Goal: Information Seeking & Learning: Learn about a topic

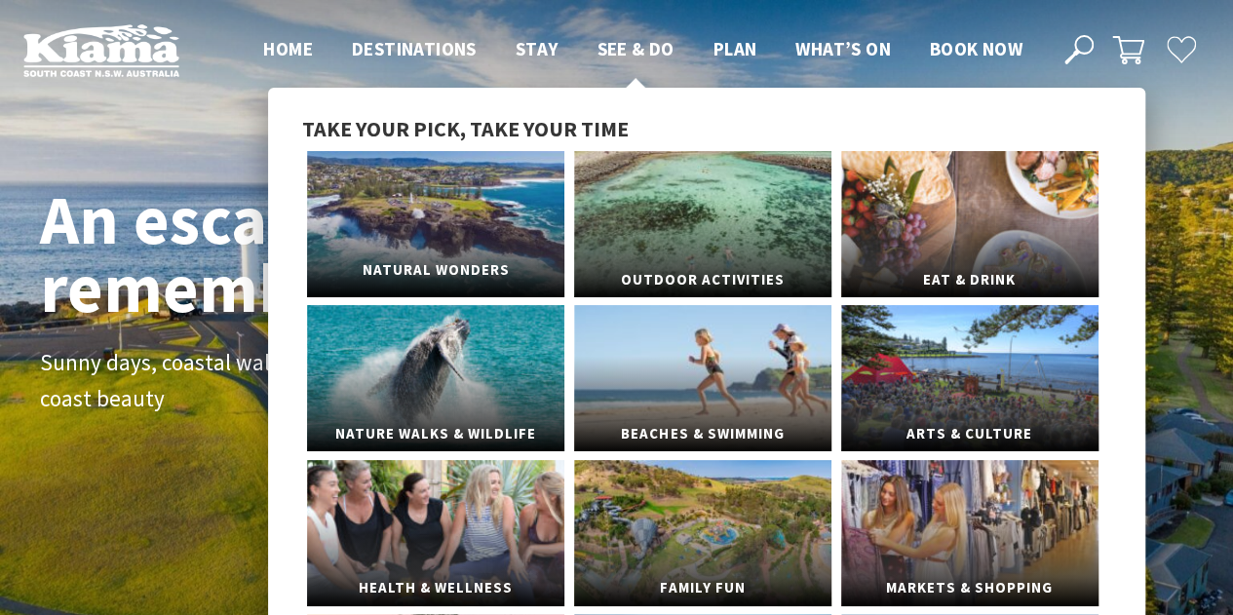
click at [466, 230] on link "Natural Wonders" at bounding box center [435, 224] width 257 height 146
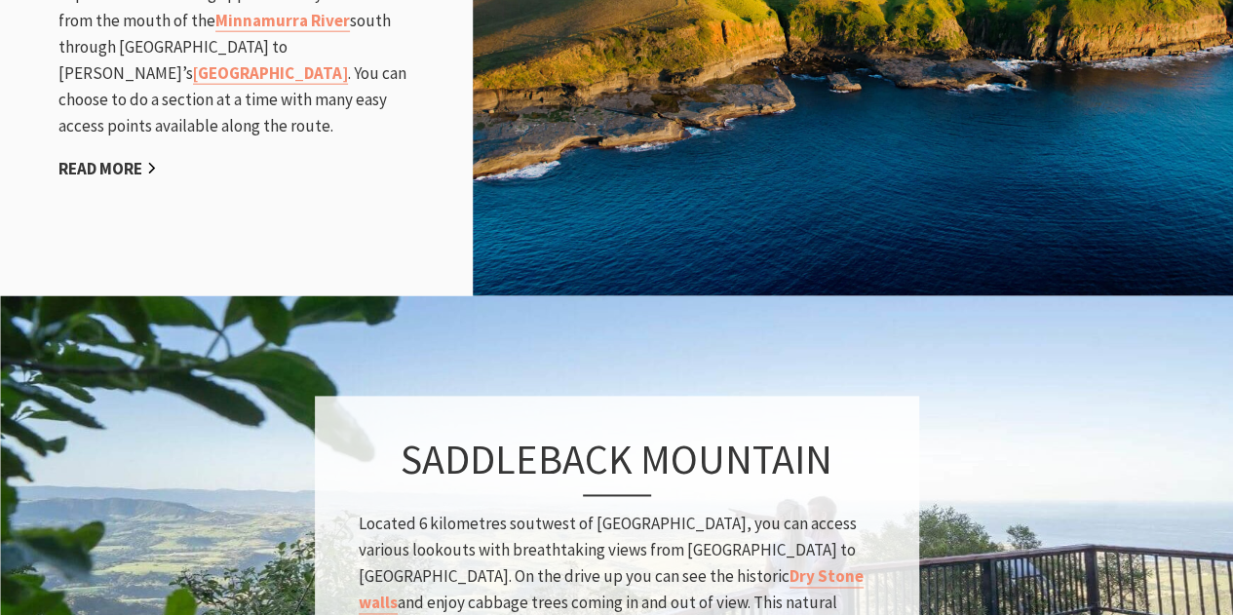
scroll to position [2436, 0]
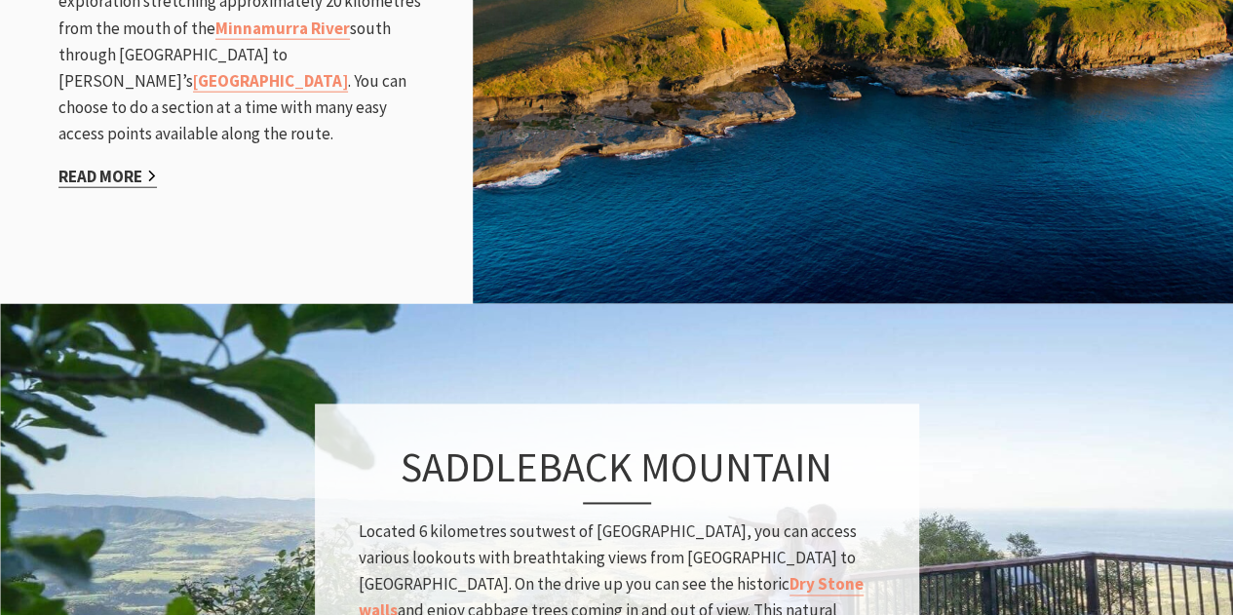
click at [119, 188] on link "Read More" at bounding box center [107, 177] width 98 height 22
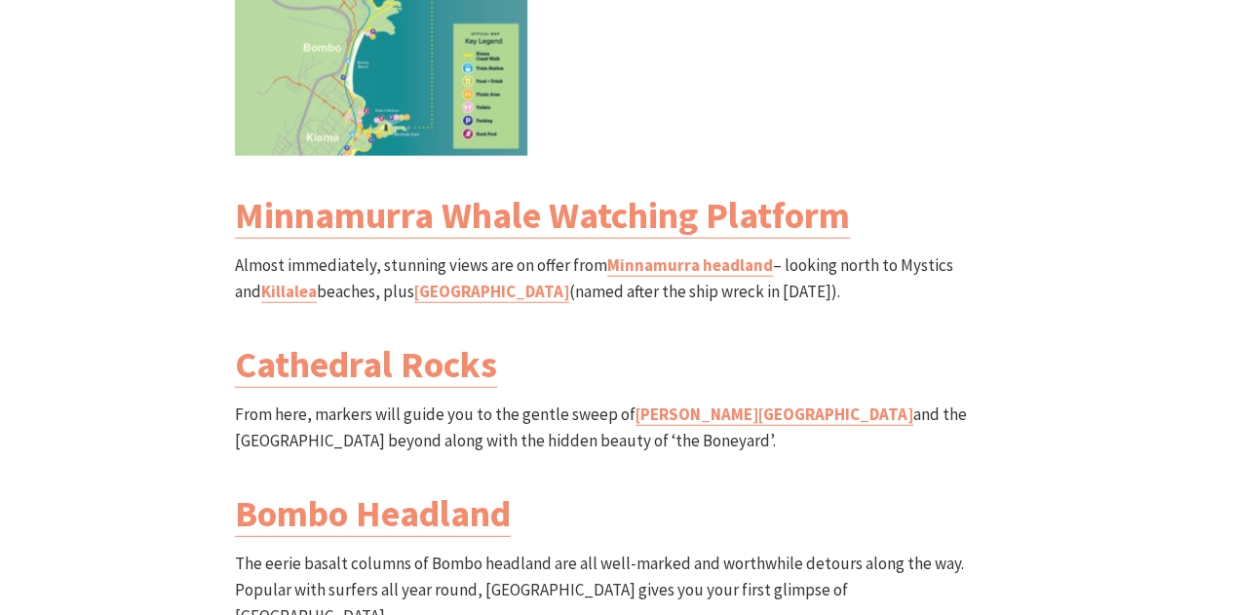
scroll to position [2436, 0]
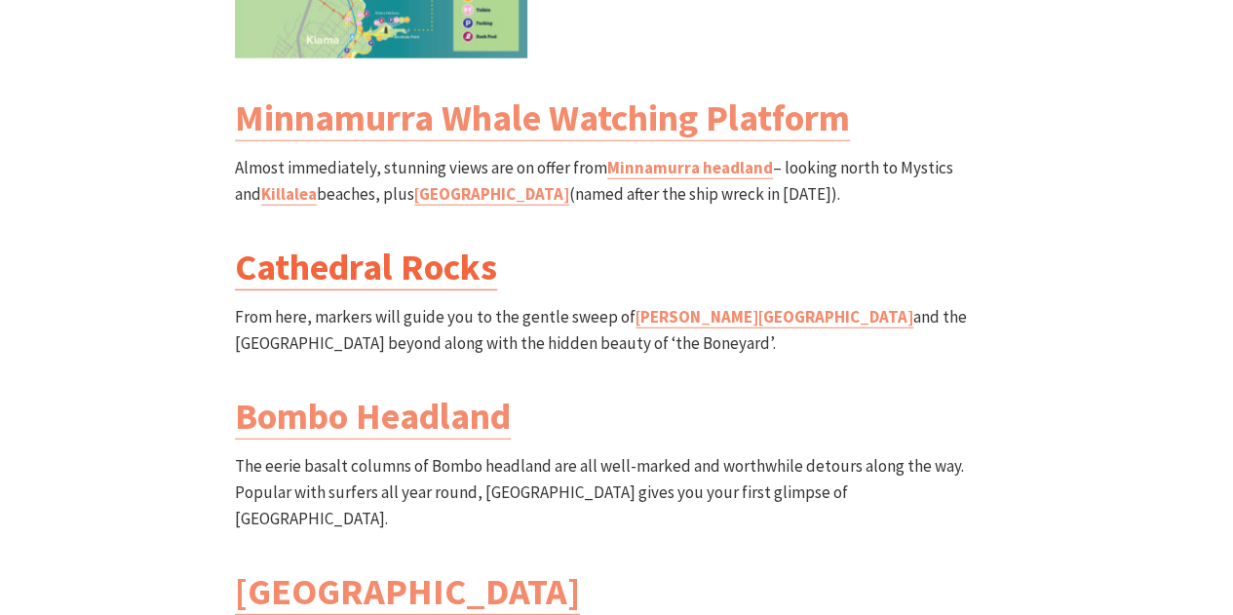
click at [356, 244] on link "Cathedral Rocks" at bounding box center [366, 267] width 262 height 47
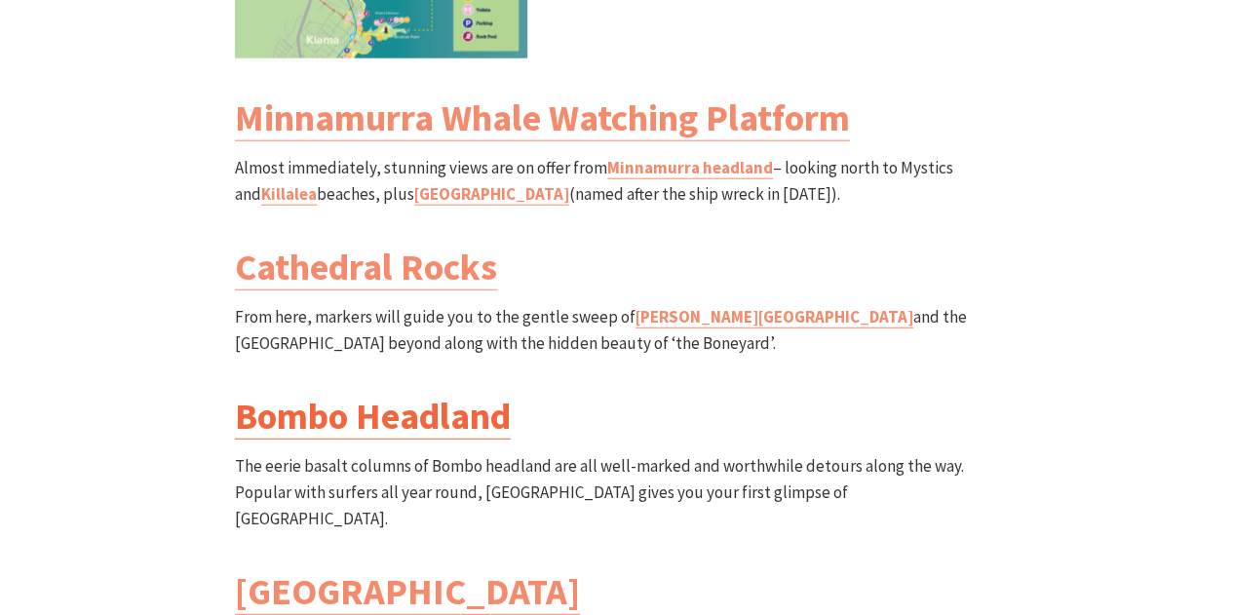
click at [352, 393] on link "Bombo Headland" at bounding box center [373, 416] width 276 height 47
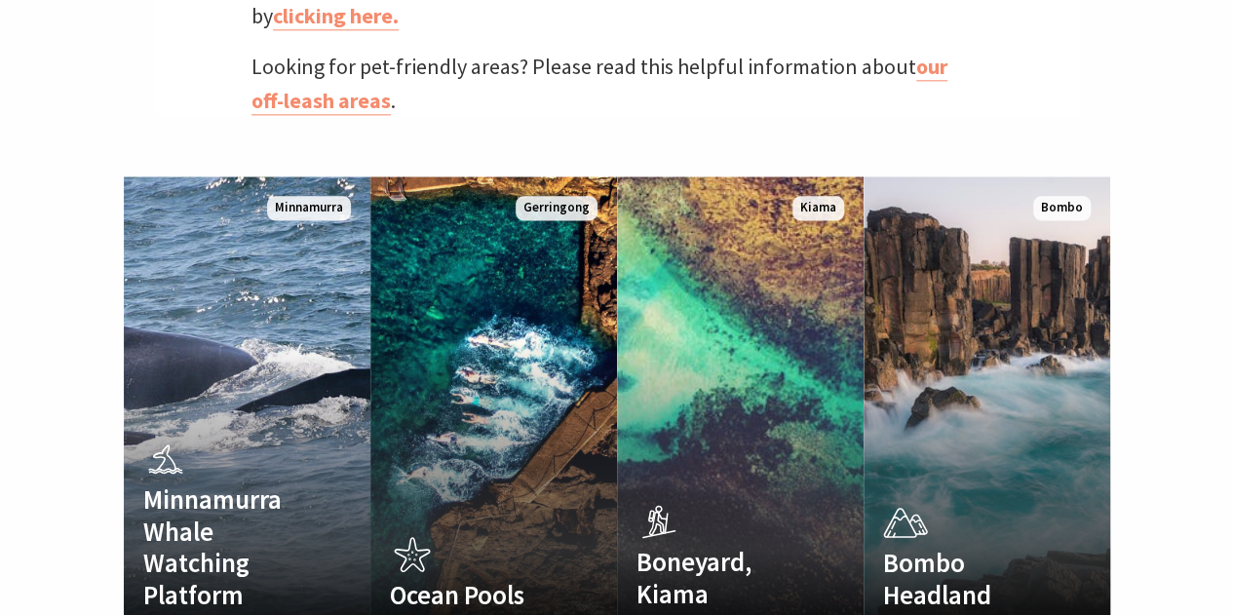
scroll to position [1169, 0]
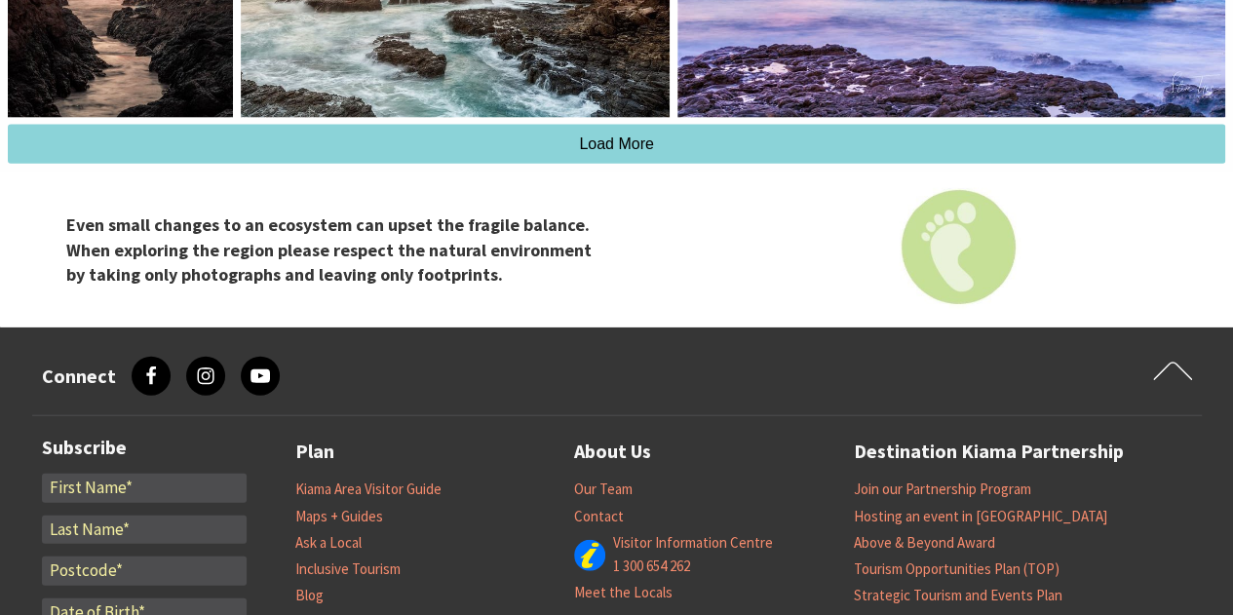
scroll to position [2144, 0]
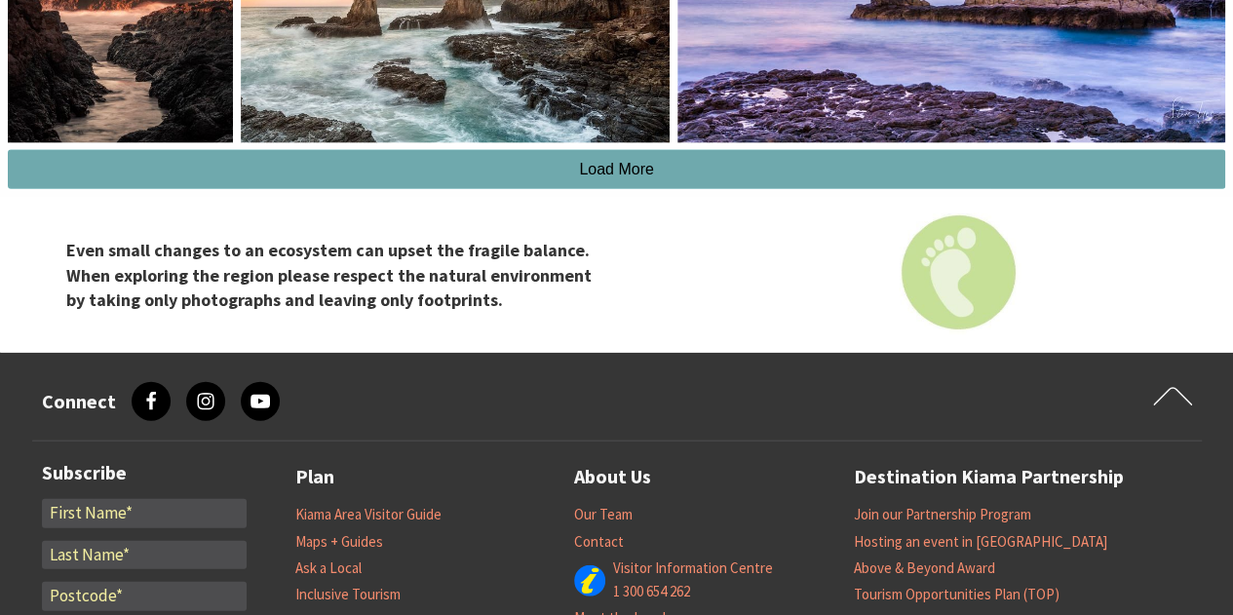
click at [574, 186] on button "Load More" at bounding box center [616, 169] width 1217 height 39
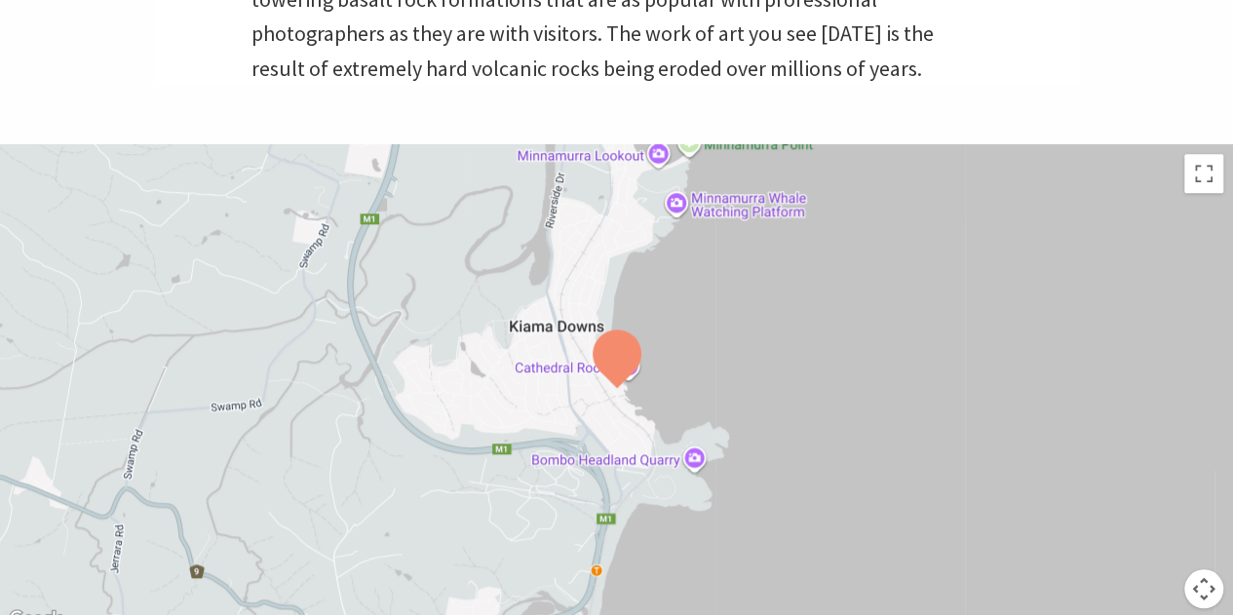
scroll to position [984, 0]
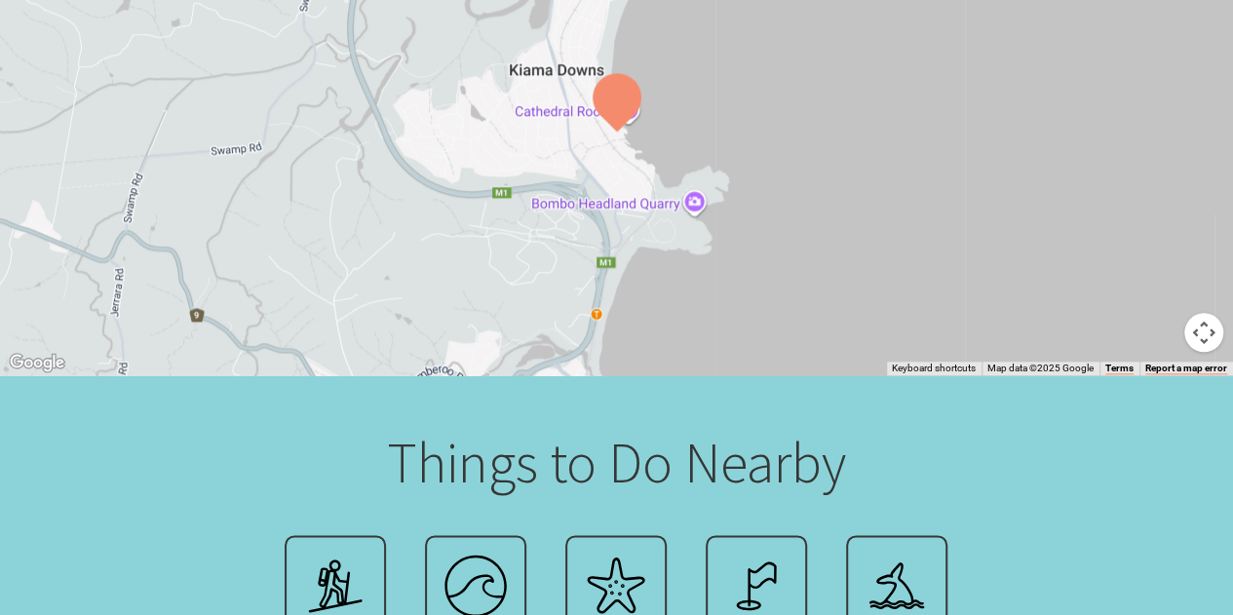
click at [610, 96] on img at bounding box center [617, 102] width 49 height 58
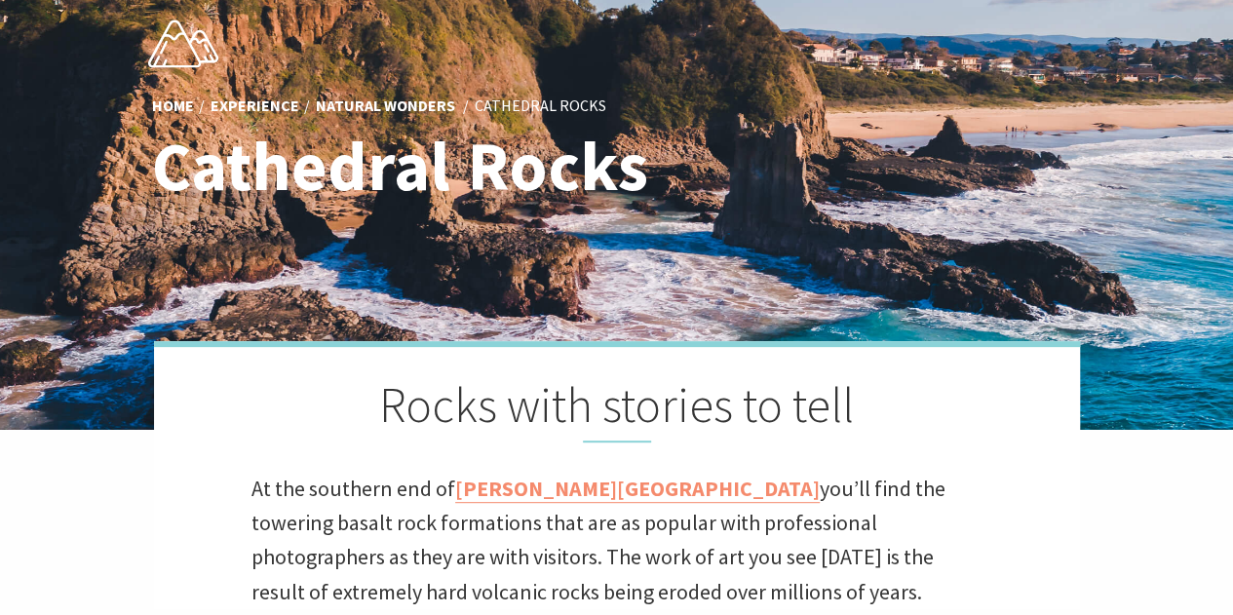
scroll to position [107, 0]
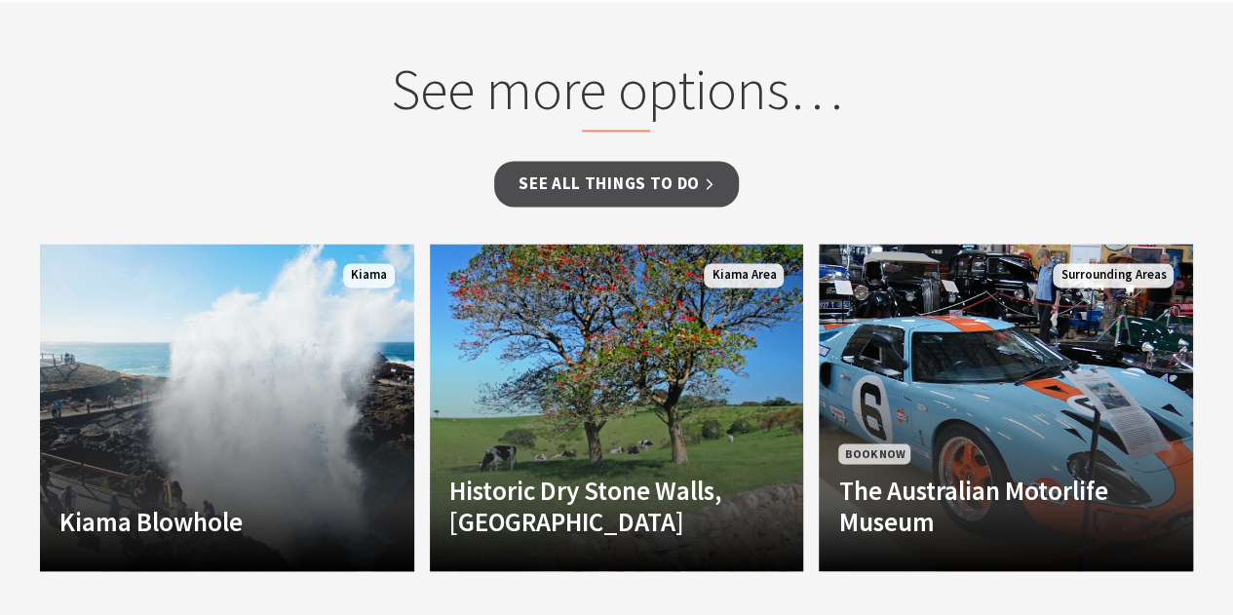
scroll to position [1364, 0]
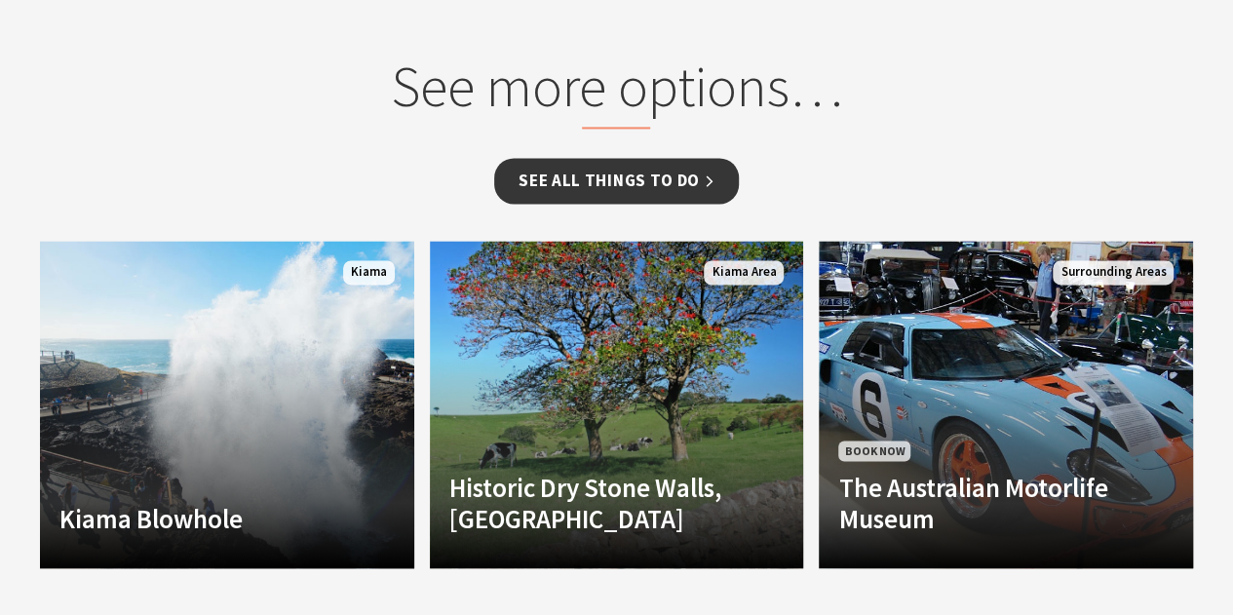
click at [622, 179] on link "See all Things To Do" at bounding box center [616, 181] width 245 height 46
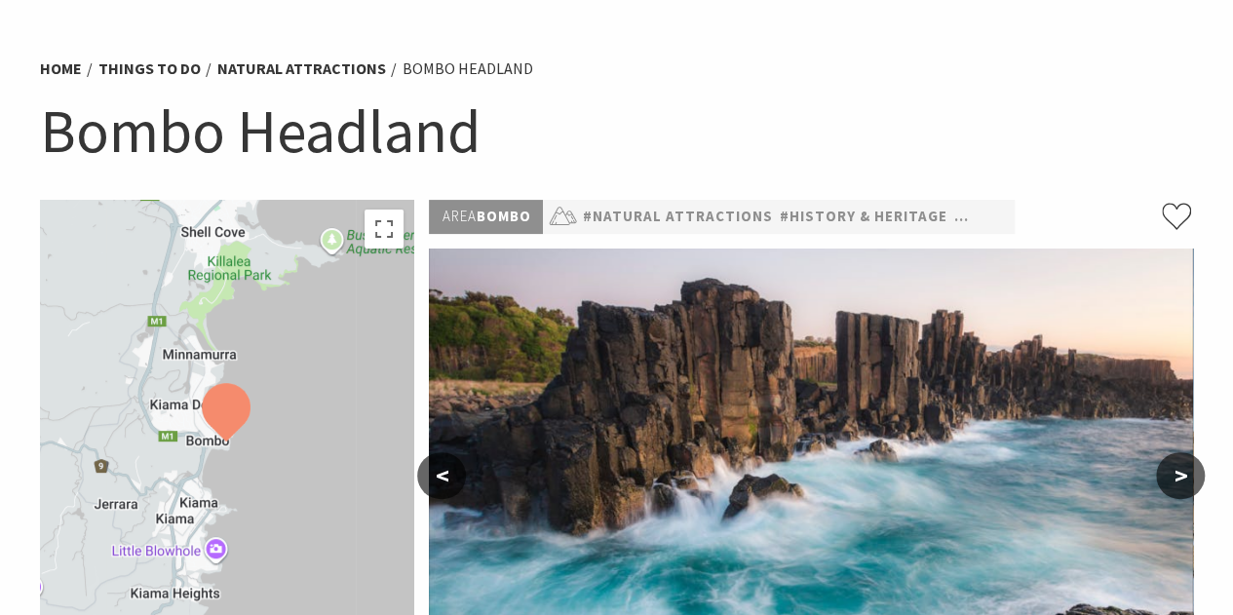
scroll to position [97, 0]
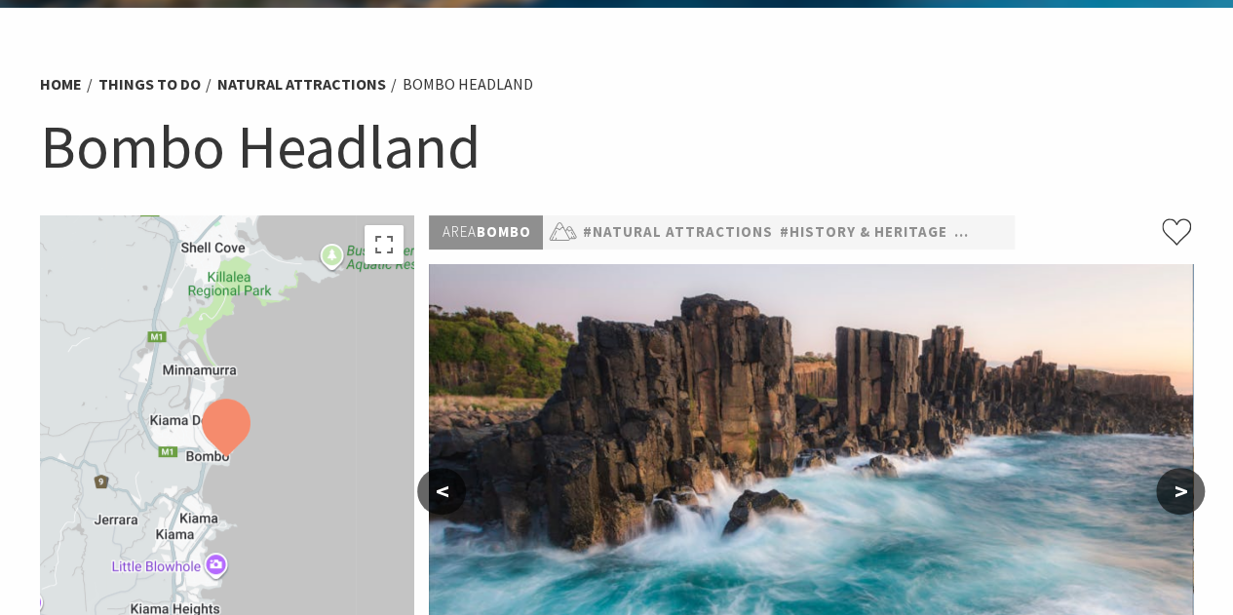
click at [240, 433] on img at bounding box center [226, 428] width 49 height 58
click at [377, 243] on button "Toggle fullscreen view" at bounding box center [383, 244] width 39 height 39
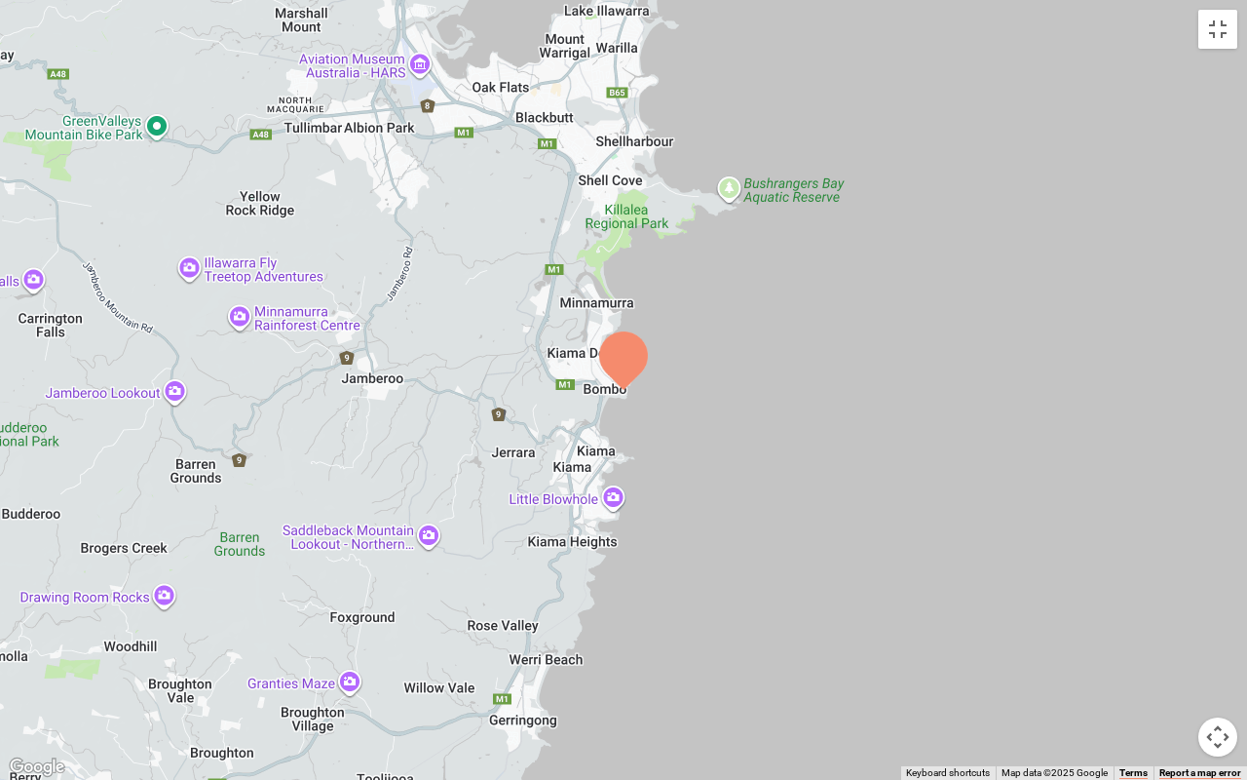
click at [738, 327] on div at bounding box center [623, 390] width 1247 height 780
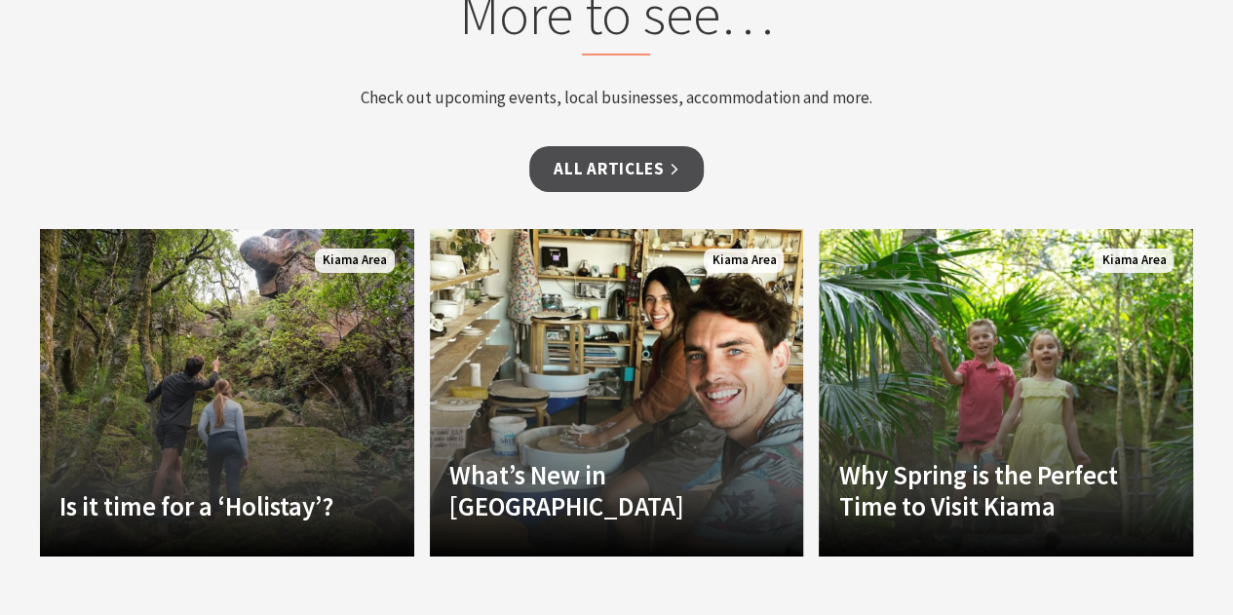
scroll to position [7017, 0]
